Goal: Find contact information: Find contact information

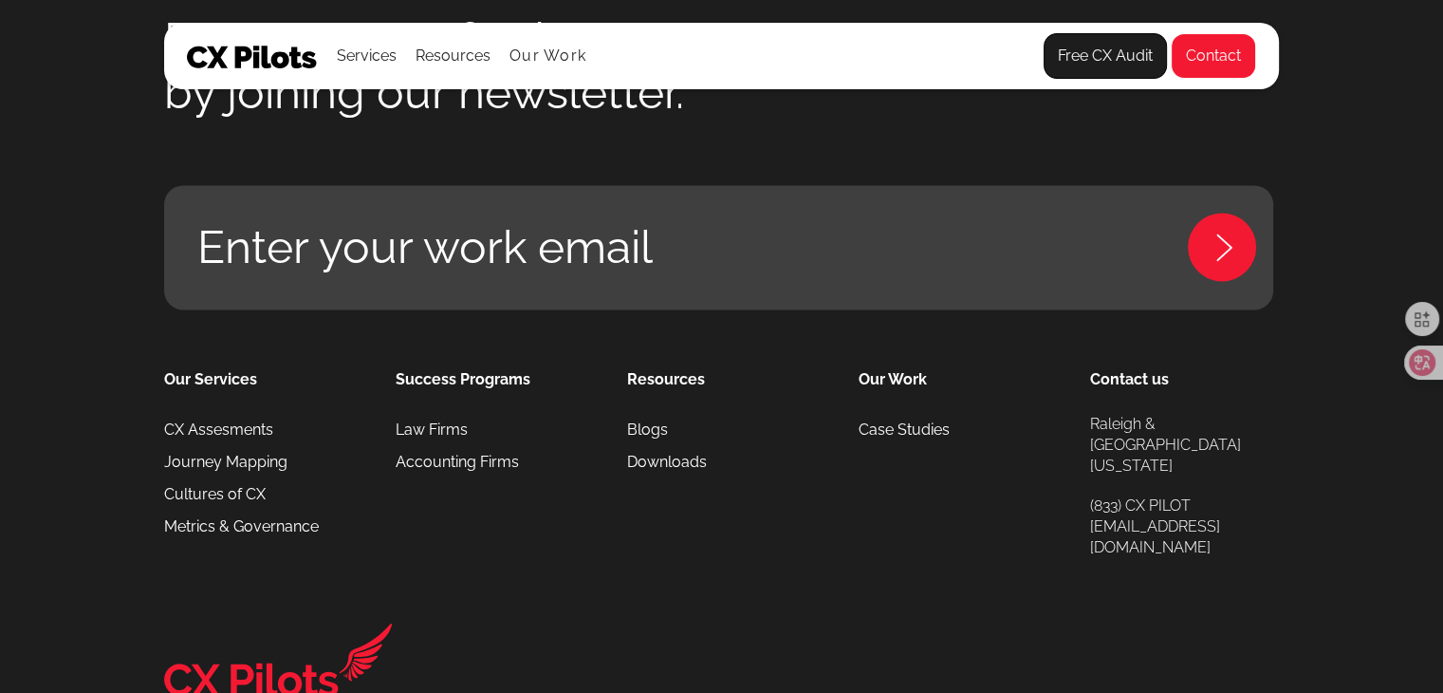
scroll to position [2654, 0]
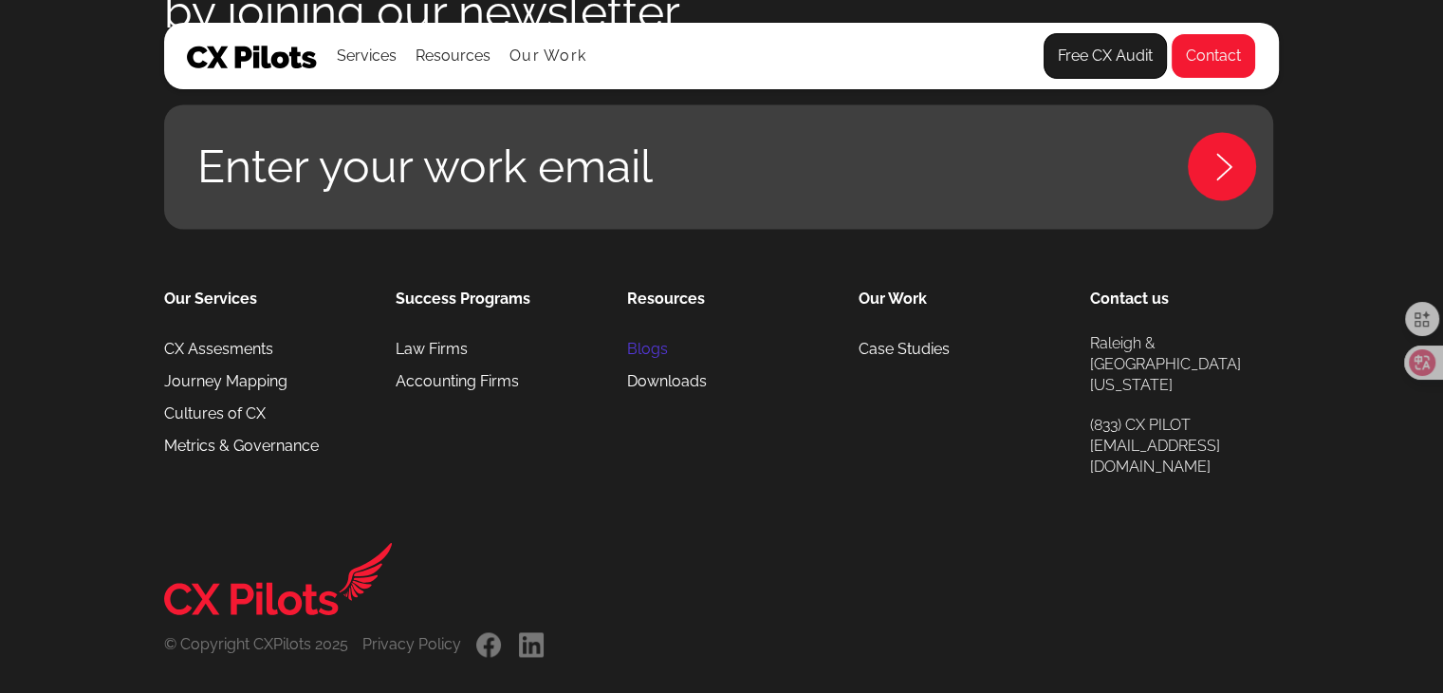
click at [649, 333] on link "Blogs" at bounding box center [647, 349] width 41 height 32
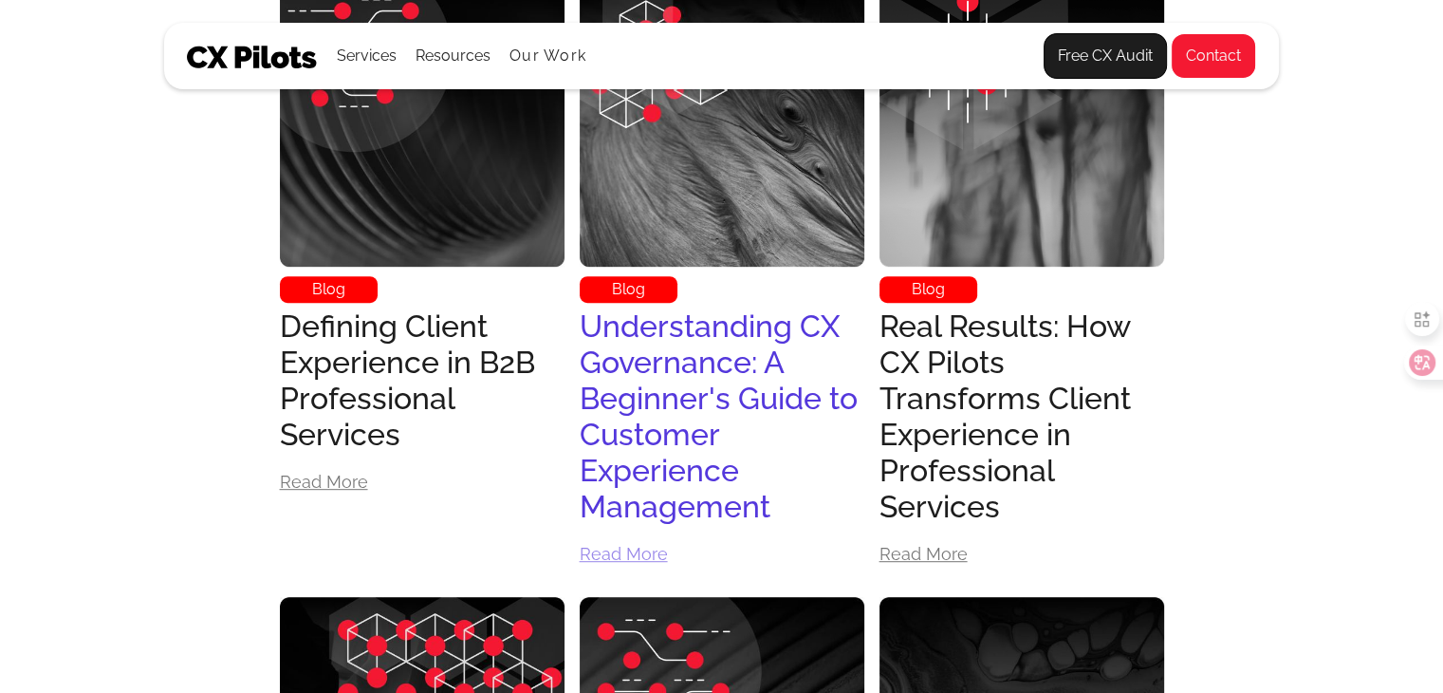
scroll to position [949, 0]
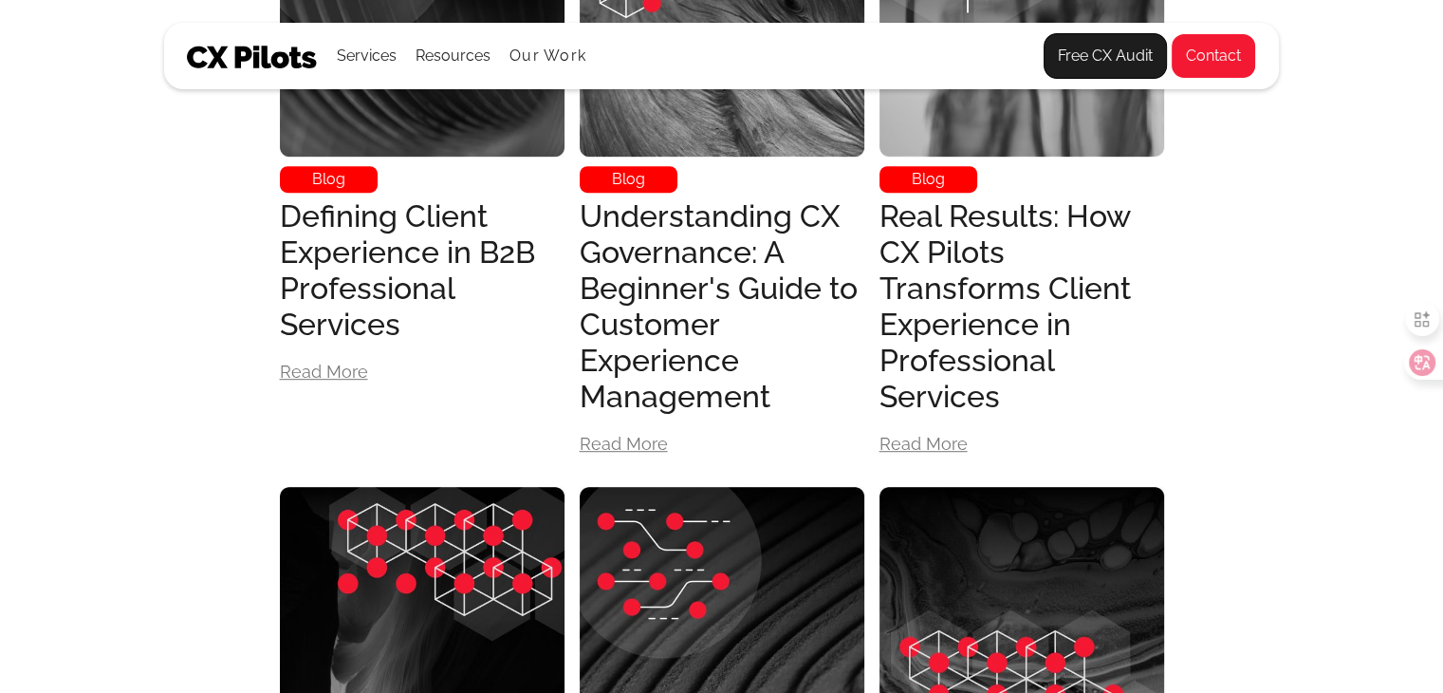
drag, startPoint x: 1403, startPoint y: 201, endPoint x: 1387, endPoint y: 194, distance: 17.8
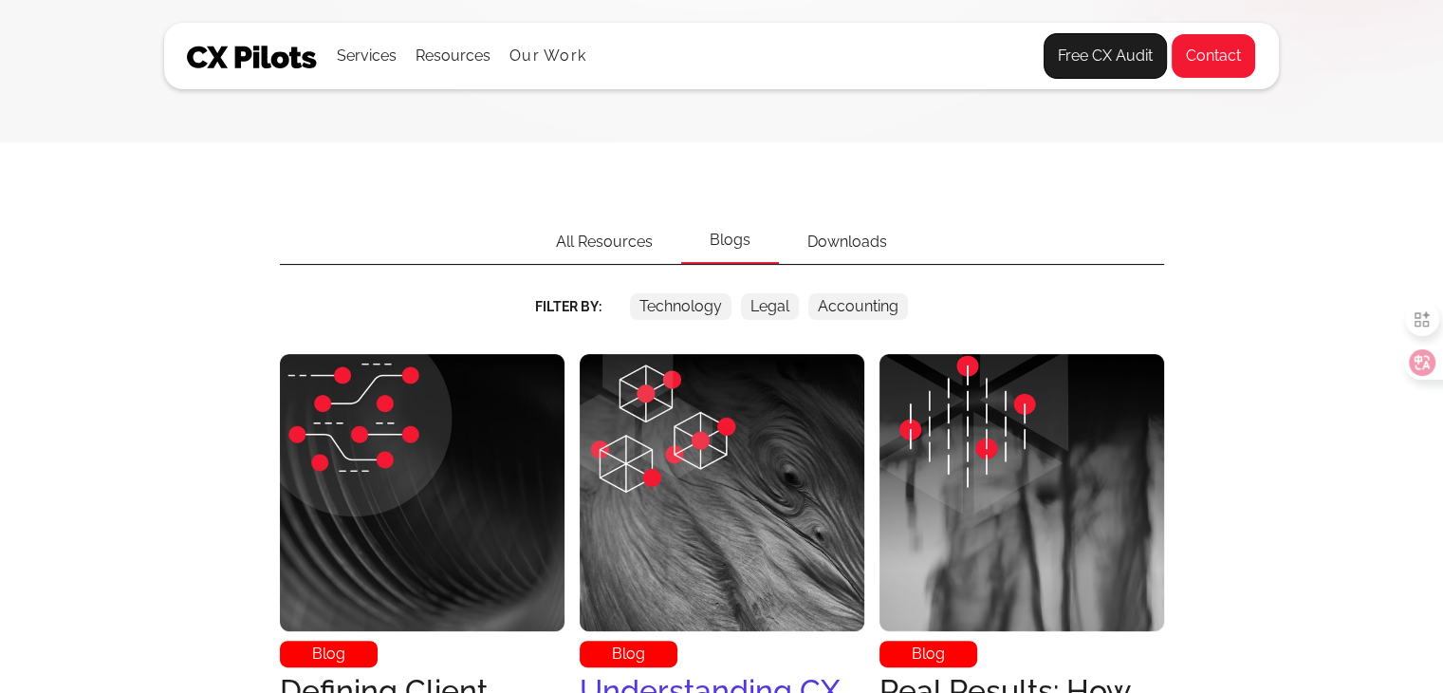
scroll to position [0, 0]
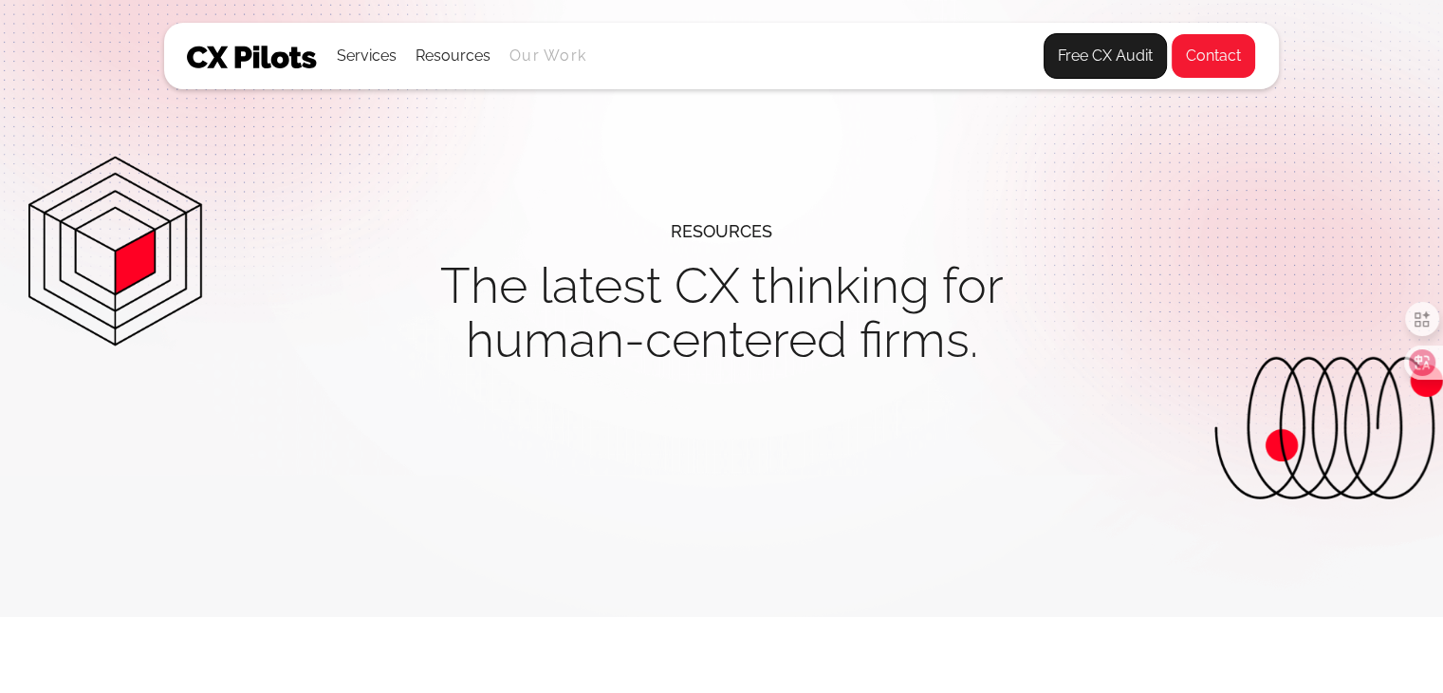
click at [543, 54] on link "Our Work" at bounding box center [548, 55] width 77 height 17
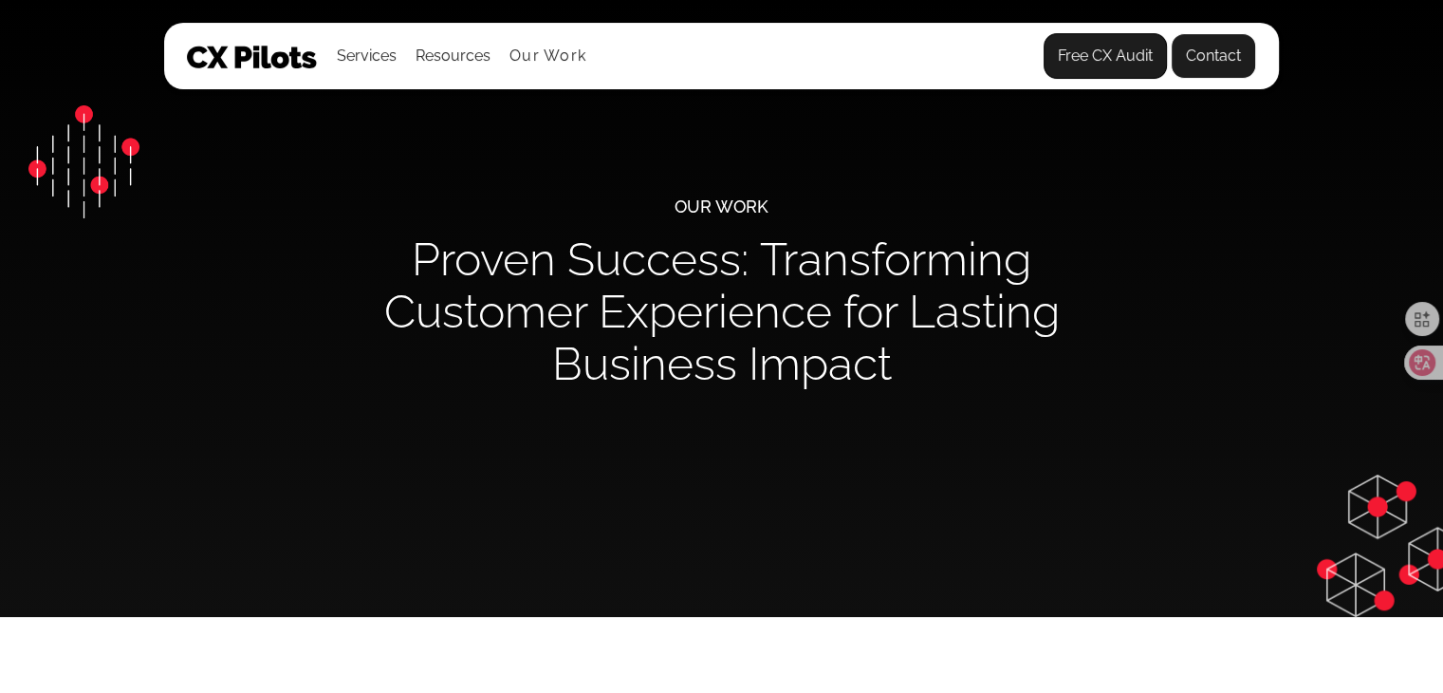
click at [1235, 43] on link "Contact" at bounding box center [1213, 56] width 85 height 46
